Goal: Information Seeking & Learning: Learn about a topic

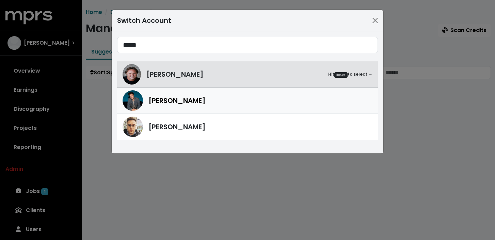
type input "*****"
click at [173, 97] on span "[PERSON_NAME]" at bounding box center [176, 100] width 57 height 10
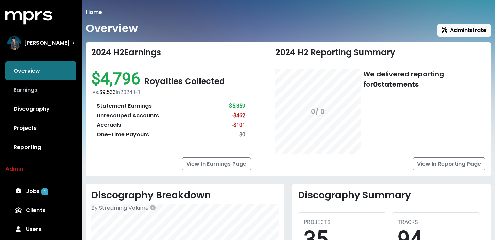
click at [50, 92] on link "Earnings" at bounding box center [40, 89] width 71 height 19
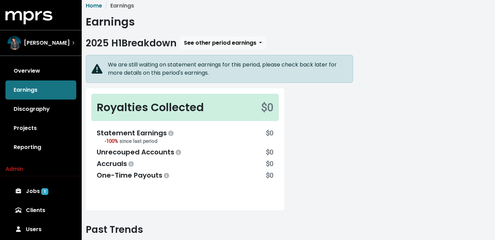
scroll to position [7, 0]
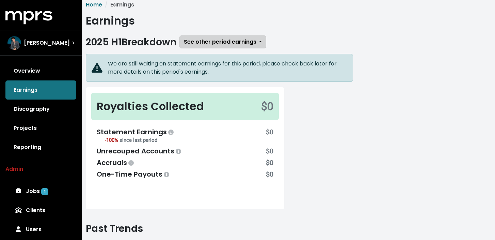
click at [228, 47] on button "See other period earnings" at bounding box center [222, 41] width 87 height 13
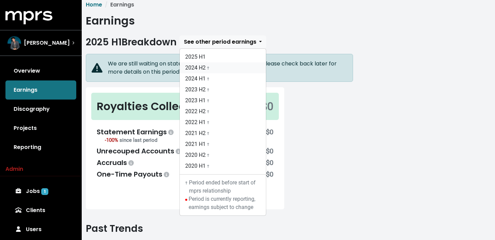
click at [203, 65] on link "2024 H2 †" at bounding box center [223, 67] width 86 height 11
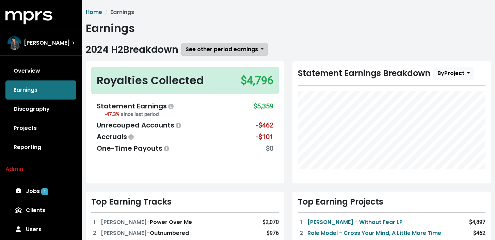
click at [221, 46] on span "See other period earnings" at bounding box center [221, 49] width 72 height 8
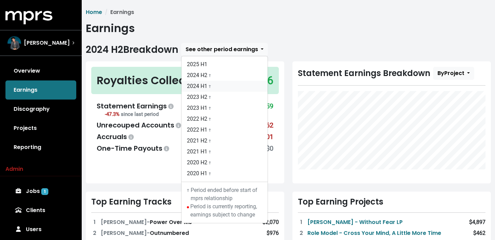
click at [216, 90] on link "2024 H1 †" at bounding box center [224, 86] width 86 height 11
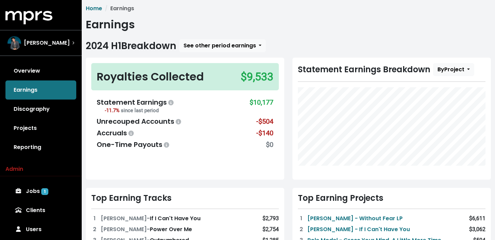
scroll to position [3, 0]
click at [39, 127] on link "Projects" at bounding box center [40, 127] width 71 height 19
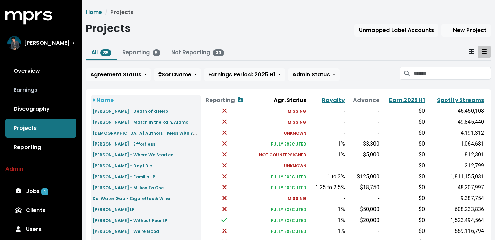
click at [53, 93] on link "Earnings" at bounding box center [40, 89] width 71 height 19
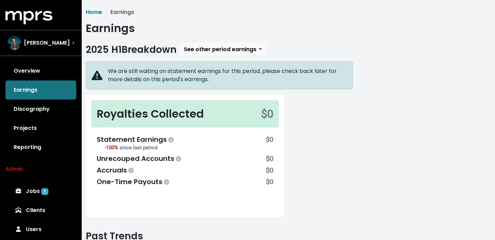
scroll to position [6, 0]
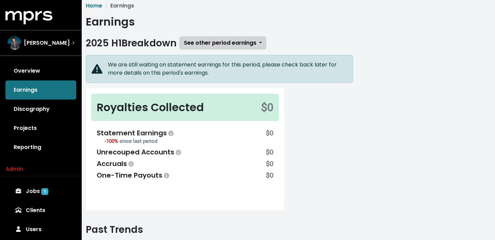
click at [214, 48] on button "See other period earnings" at bounding box center [222, 42] width 87 height 13
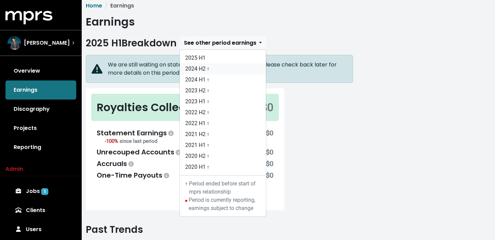
click at [209, 66] on span "†" at bounding box center [208, 68] width 2 height 6
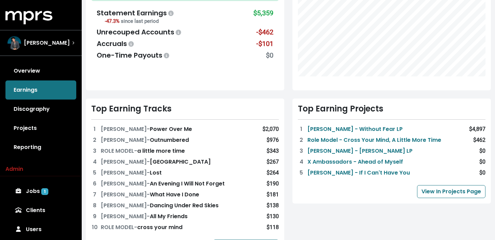
scroll to position [112, 0]
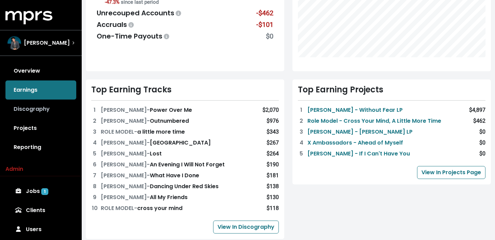
click at [41, 103] on link "Discography" at bounding box center [40, 108] width 71 height 19
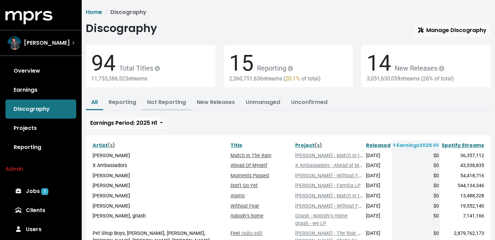
click at [163, 106] on button "Not Reporting" at bounding box center [167, 102] width 50 height 15
click at [181, 107] on button "Not Reporting" at bounding box center [167, 102] width 50 height 15
click at [168, 102] on link "Not Reporting" at bounding box center [166, 102] width 39 height 8
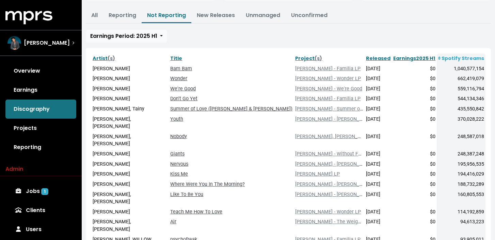
scroll to position [86, 0]
click at [41, 126] on link "Projects" at bounding box center [40, 127] width 71 height 19
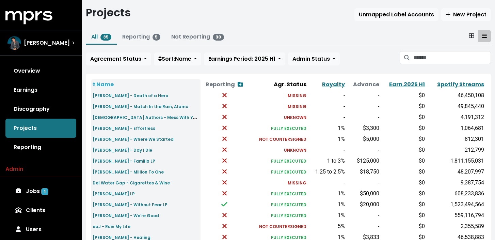
scroll to position [17, 0]
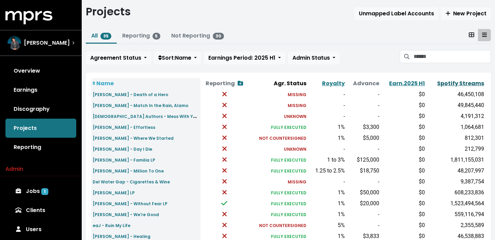
click at [451, 83] on link "Spotify Streams" at bounding box center [460, 83] width 47 height 8
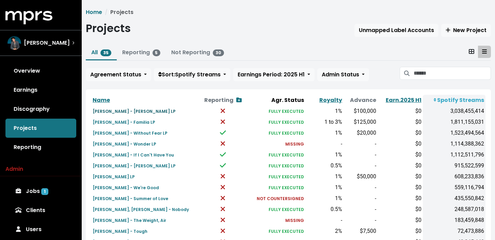
click at [125, 111] on small "[PERSON_NAME] - [PERSON_NAME] LP" at bounding box center [134, 111] width 83 height 6
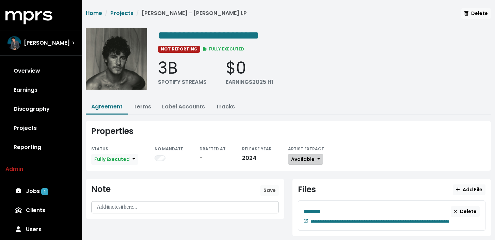
scroll to position [14, 0]
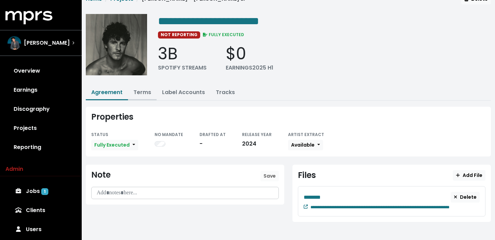
click at [139, 92] on link "Terms" at bounding box center [142, 92] width 18 height 8
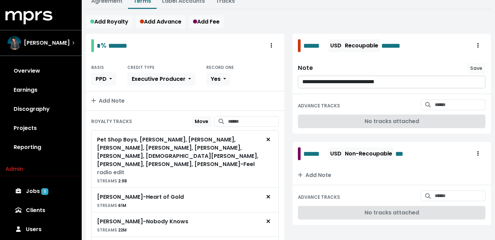
scroll to position [103, 0]
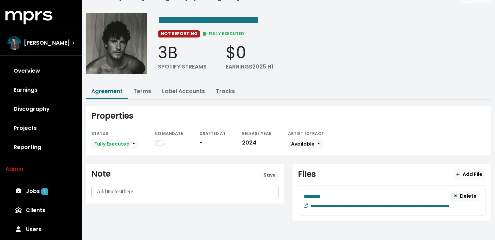
scroll to position [14, 0]
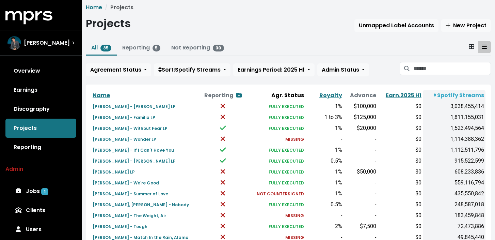
scroll to position [5, 0]
click at [226, 92] on th "Reporting Show contracts view" at bounding box center [222, 95] width 47 height 11
click at [224, 93] on th "Reporting Show contracts view" at bounding box center [222, 95] width 47 height 11
click at [28, 113] on link "Discography" at bounding box center [40, 108] width 71 height 19
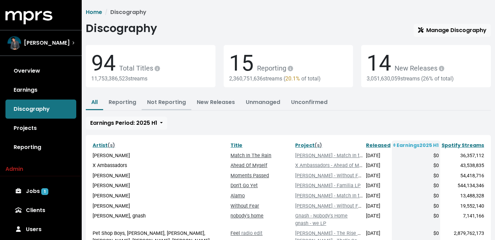
click at [169, 101] on link "Not Reporting" at bounding box center [166, 102] width 39 height 8
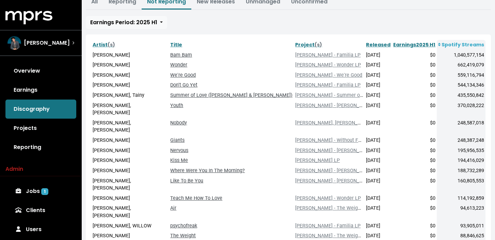
scroll to position [101, 0]
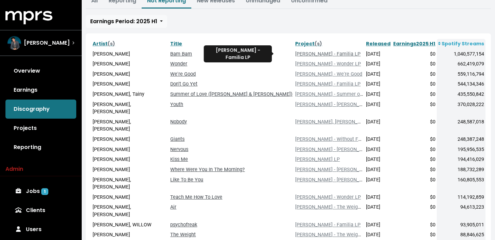
click at [295, 54] on link "[PERSON_NAME] - Familia LP" at bounding box center [327, 54] width 65 height 6
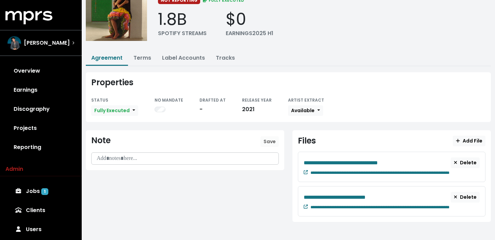
scroll to position [48, 0]
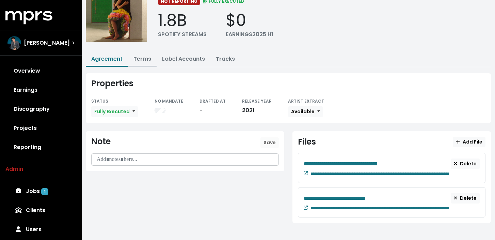
click at [140, 61] on link "Terms" at bounding box center [142, 59] width 18 height 8
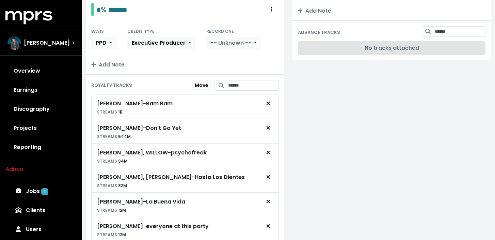
scroll to position [410, 0]
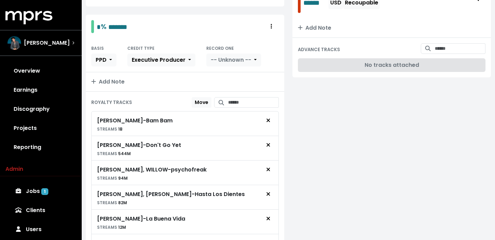
click at [133, 121] on div "[PERSON_NAME] - Bam Bam" at bounding box center [135, 120] width 76 height 8
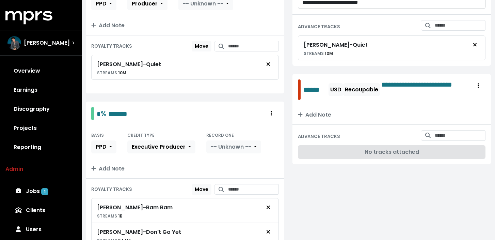
scroll to position [325, 0]
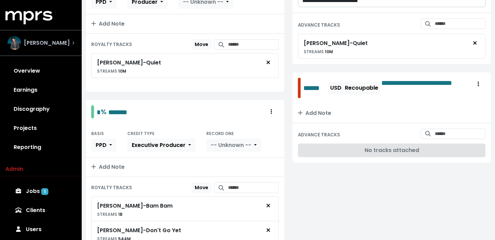
click at [59, 47] on div "[PERSON_NAME]" at bounding box center [40, 43] width 67 height 14
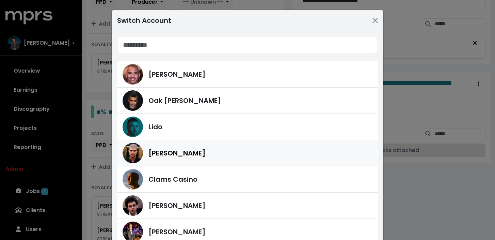
click at [207, 154] on div "[PERSON_NAME]" at bounding box center [260, 153] width 224 height 10
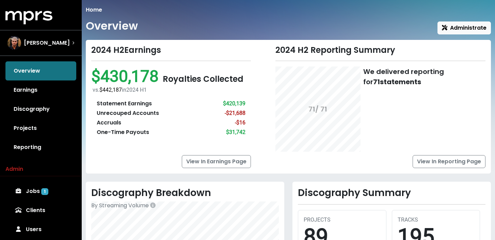
scroll to position [3, 0]
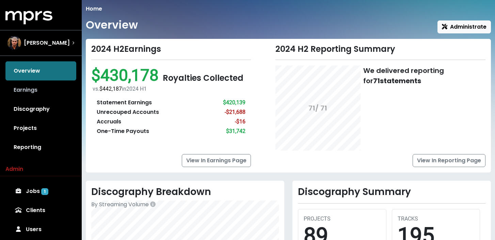
click at [46, 94] on link "Earnings" at bounding box center [40, 89] width 71 height 19
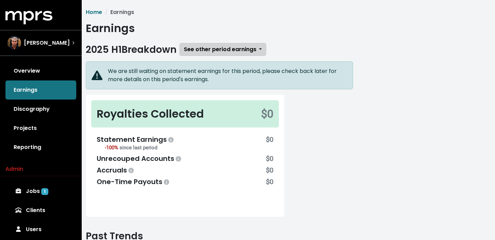
click at [229, 48] on span "See other period earnings" at bounding box center [220, 49] width 72 height 8
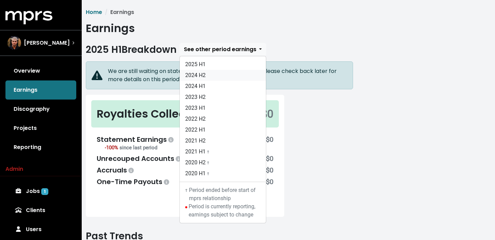
click at [227, 74] on link "2024 H2" at bounding box center [223, 75] width 86 height 11
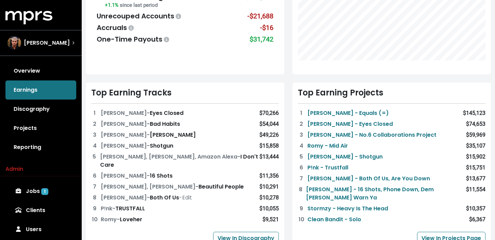
scroll to position [110, 0]
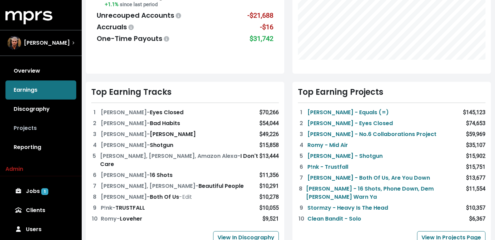
click at [35, 129] on link "Projects" at bounding box center [40, 127] width 71 height 19
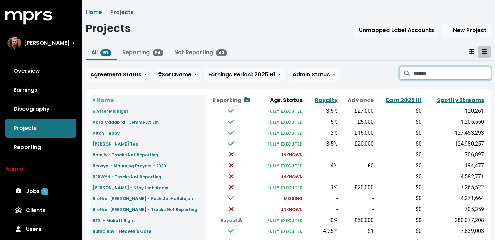
click at [444, 72] on input "Search projects" at bounding box center [451, 73] width 77 height 13
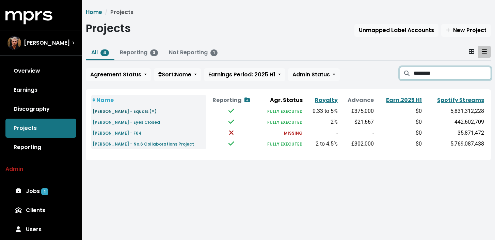
type input "********"
click at [134, 111] on small "[PERSON_NAME] - Equals (=)" at bounding box center [125, 111] width 64 height 6
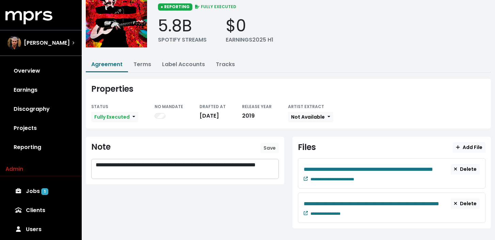
scroll to position [49, 0]
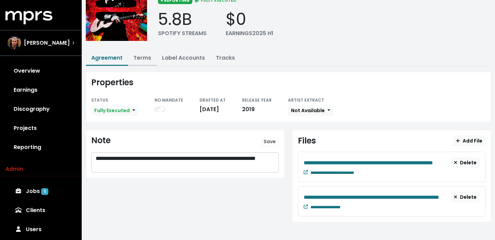
click at [143, 60] on link "Terms" at bounding box center [142, 58] width 18 height 8
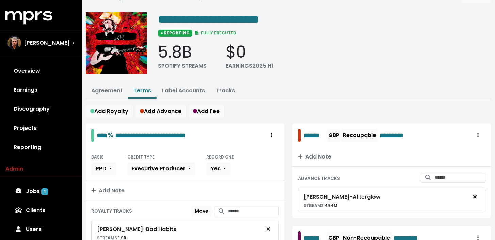
scroll to position [16, 0]
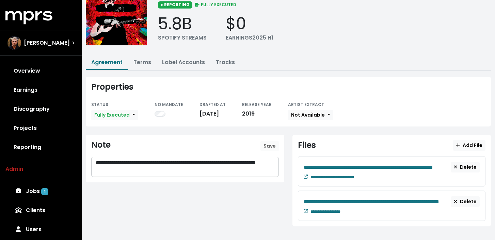
scroll to position [49, 0]
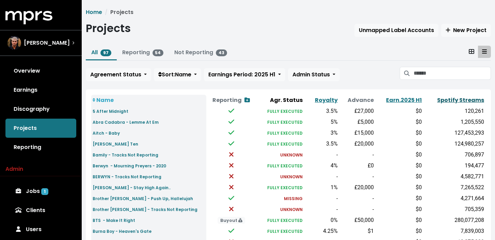
click at [461, 98] on link "Spotify Streams" at bounding box center [460, 100] width 47 height 8
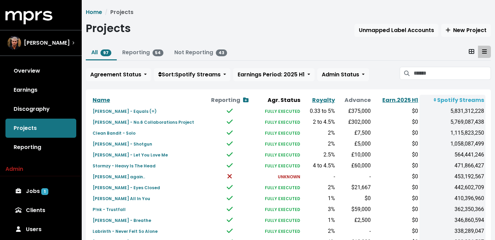
click at [292, 53] on ul "All 97 Reporting 54 Not Reporting 43" at bounding box center [288, 53] width 405 height 15
